Goal: Transaction & Acquisition: Purchase product/service

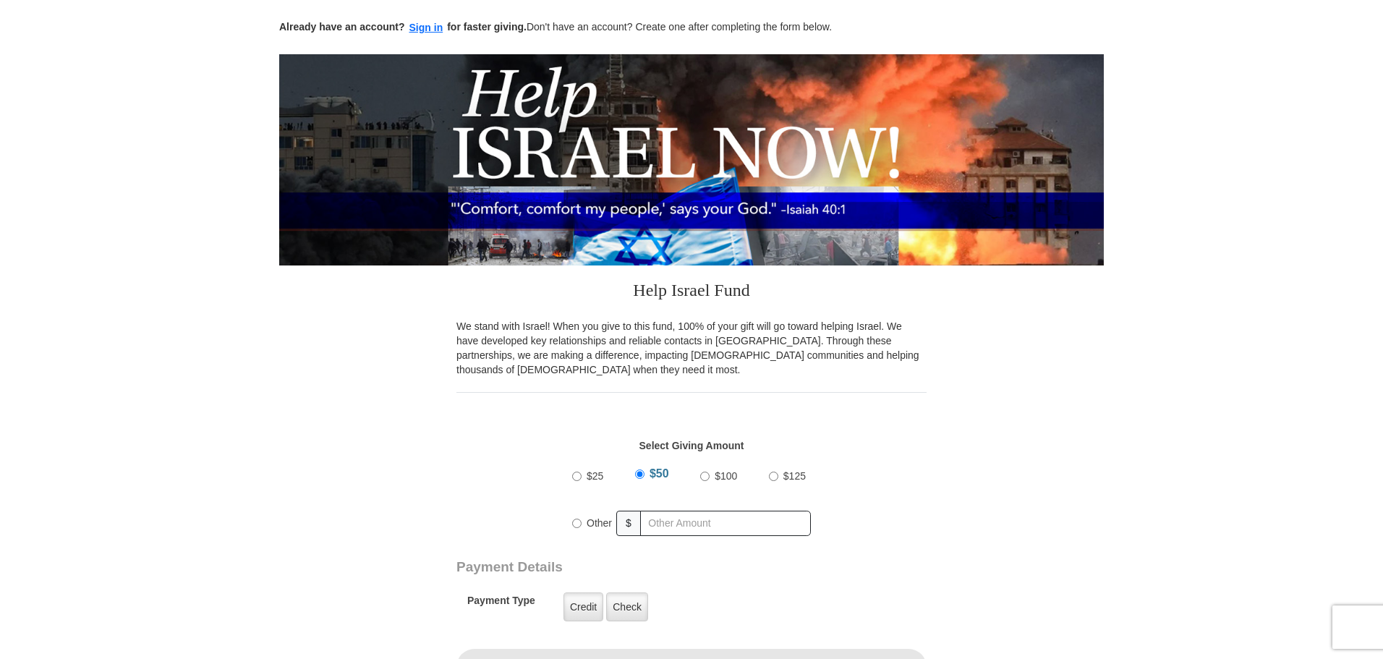
scroll to position [217, 0]
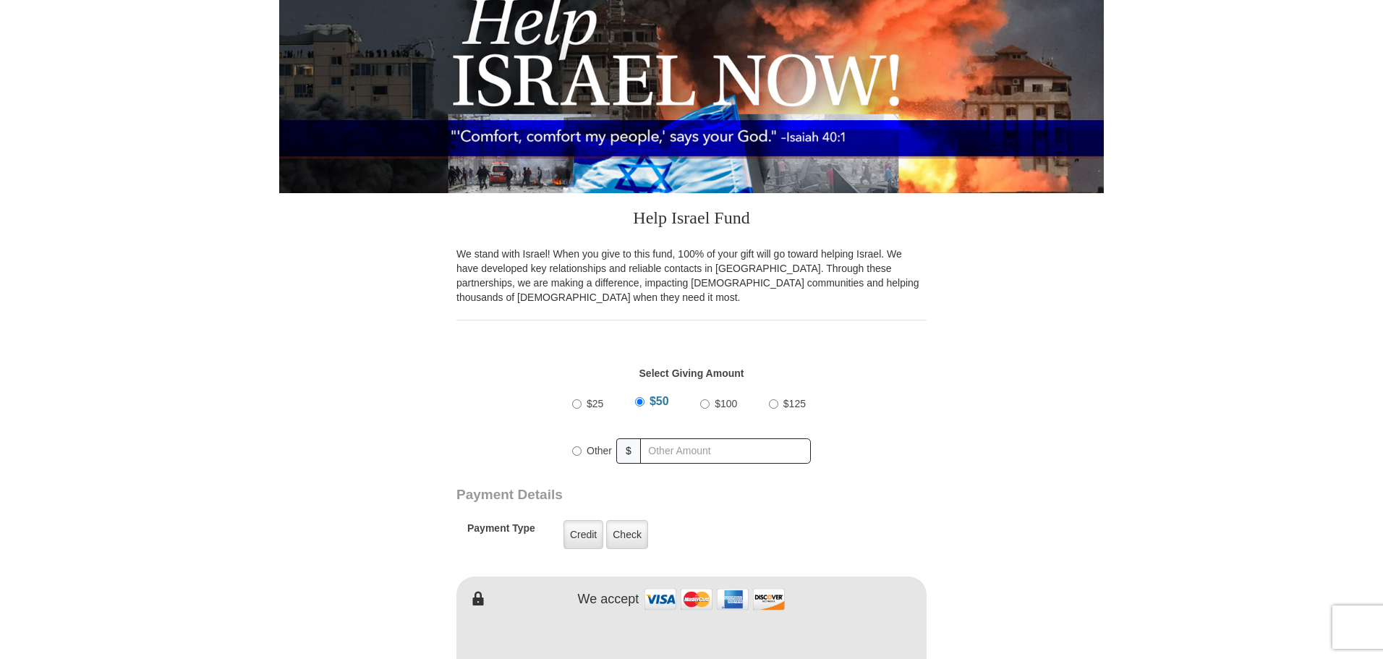
drag, startPoint x: 702, startPoint y: 406, endPoint x: 711, endPoint y: 406, distance: 8.7
click at [702, 406] on input "$100" at bounding box center [704, 403] width 9 height 9
radio input "true"
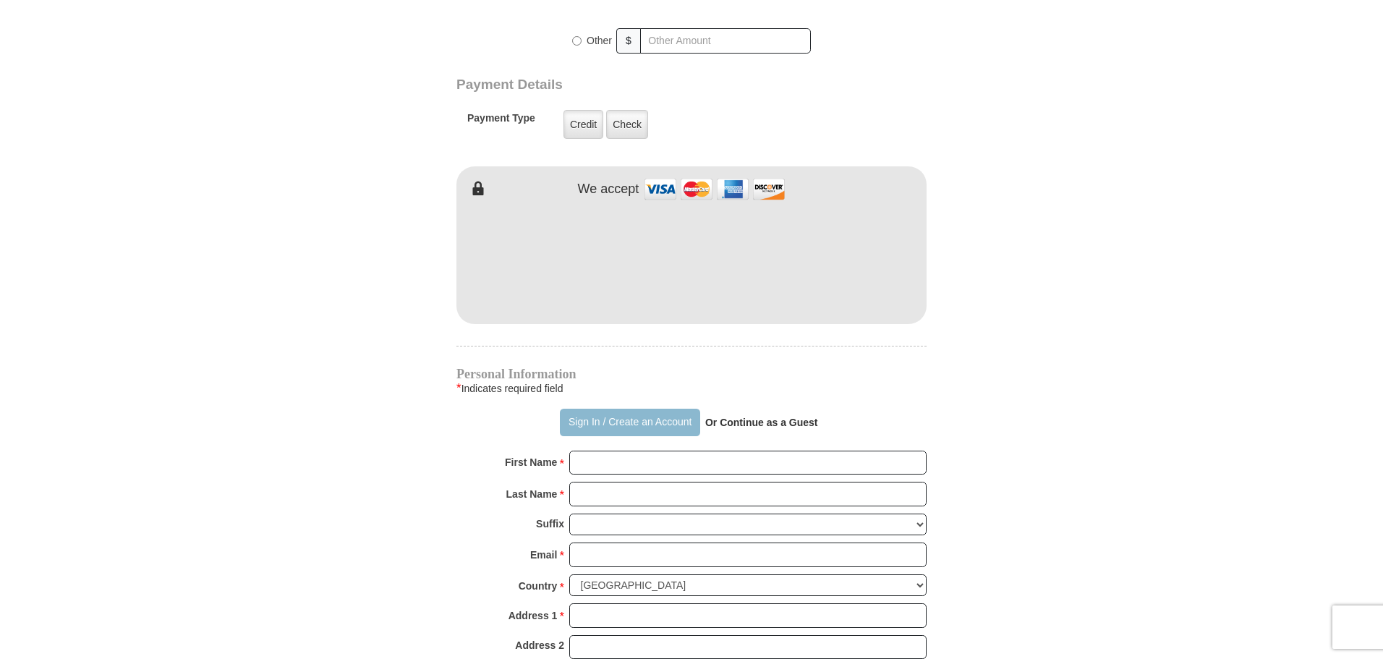
scroll to position [651, 0]
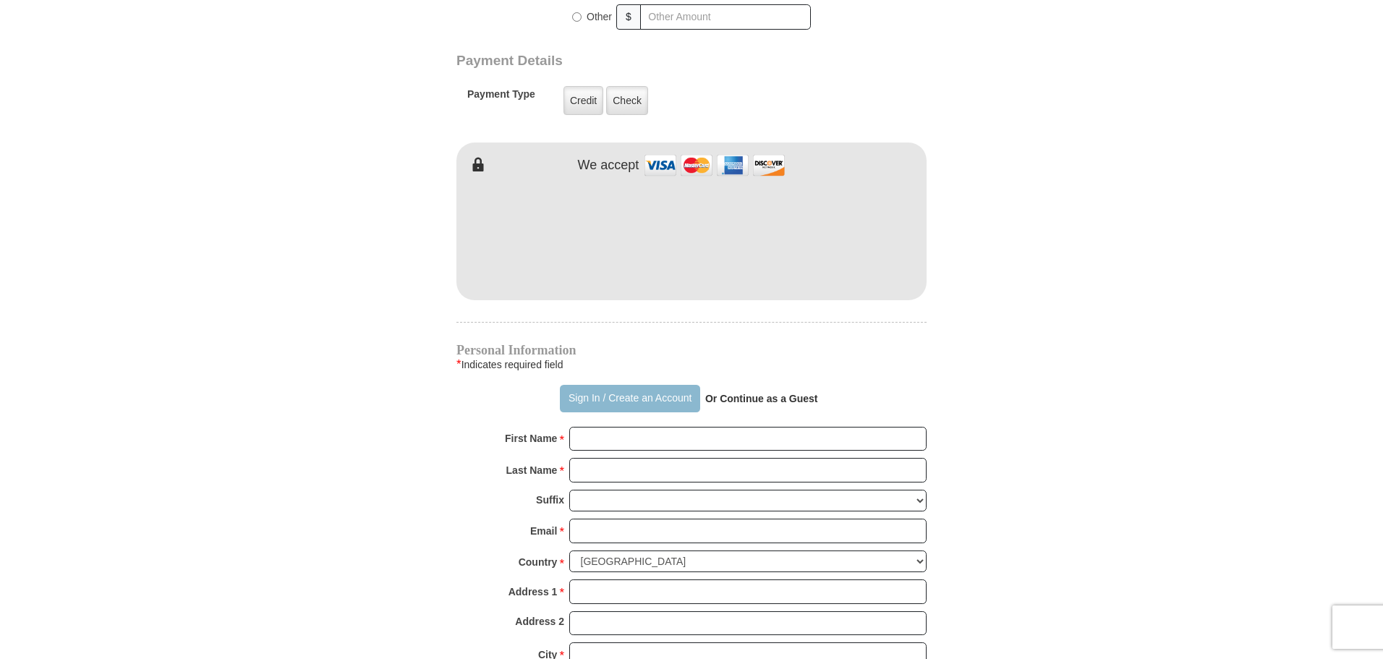
click at [637, 403] on button "Sign In / Create an Account" at bounding box center [630, 398] width 140 height 27
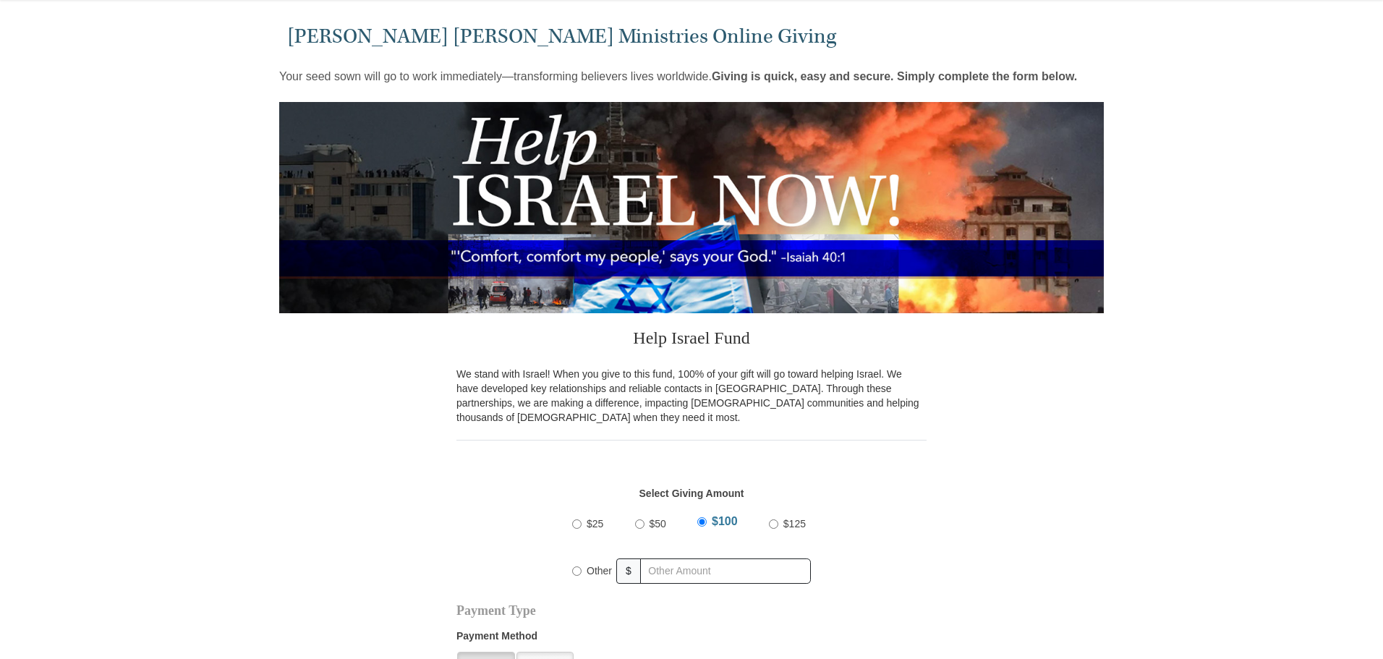
select select "[GEOGRAPHIC_DATA]"
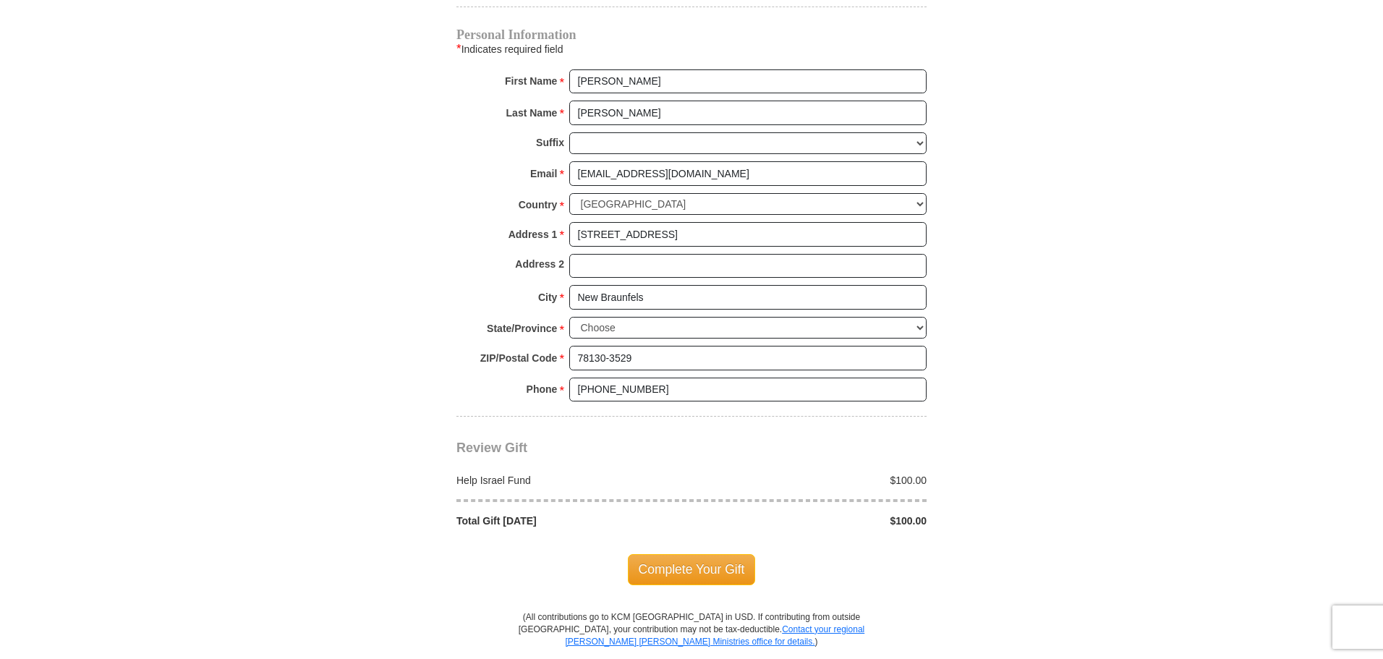
scroll to position [1012, 0]
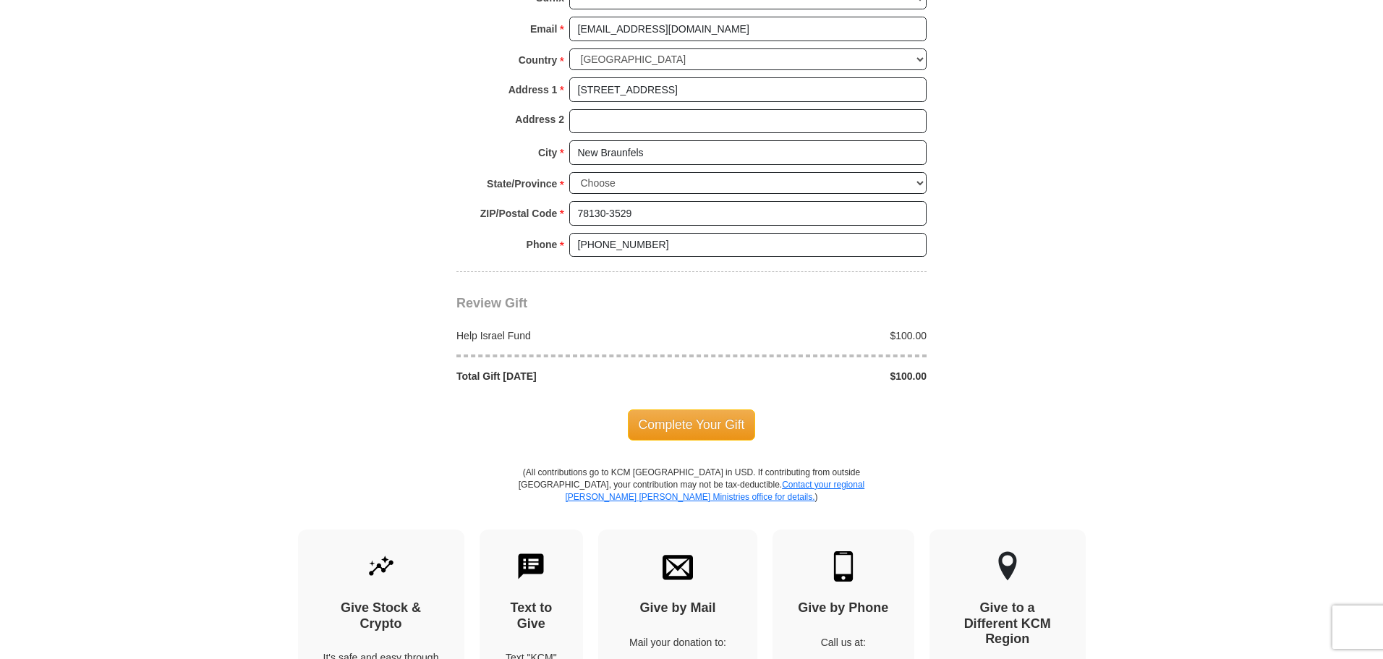
click at [721, 427] on span "Complete Your Gift" at bounding box center [692, 424] width 128 height 30
